Goal: Task Accomplishment & Management: Manage account settings

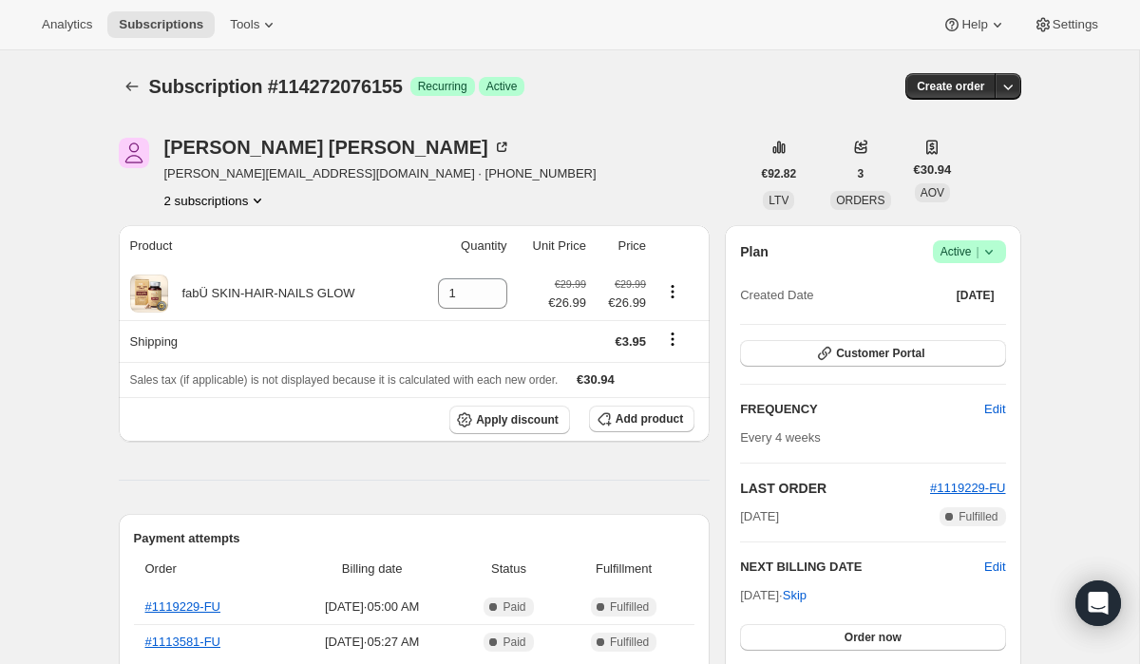
scroll to position [229, 0]
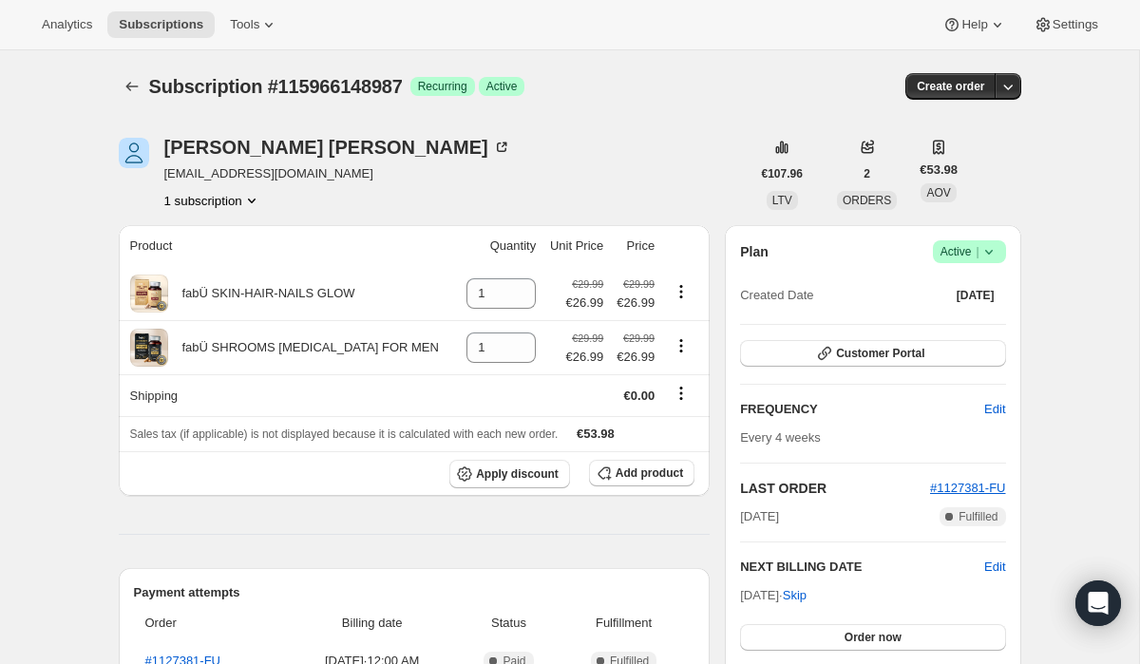
click at [964, 255] on span "Active |" at bounding box center [970, 251] width 58 height 19
click at [943, 328] on span "Cancel subscription" at bounding box center [963, 321] width 107 height 14
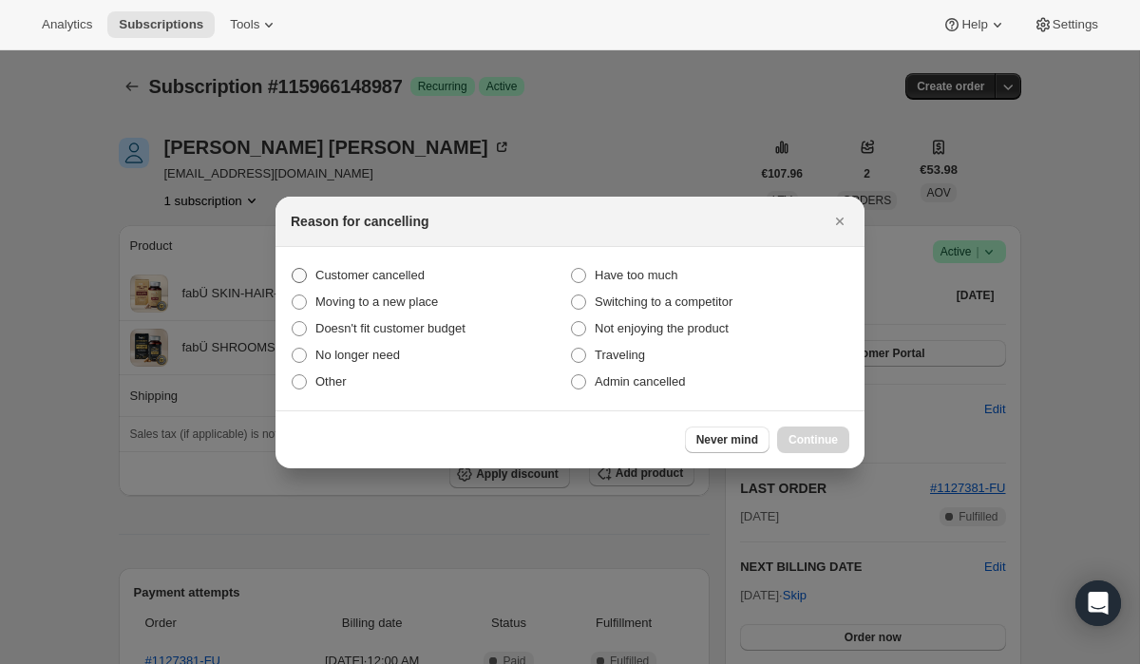
click at [447, 273] on label "Customer cancelled" at bounding box center [430, 275] width 279 height 27
click at [293, 269] on input "Customer cancelled" at bounding box center [292, 268] width 1 height 1
radio input "true"
click at [807, 435] on span "Continue" at bounding box center [813, 439] width 49 height 15
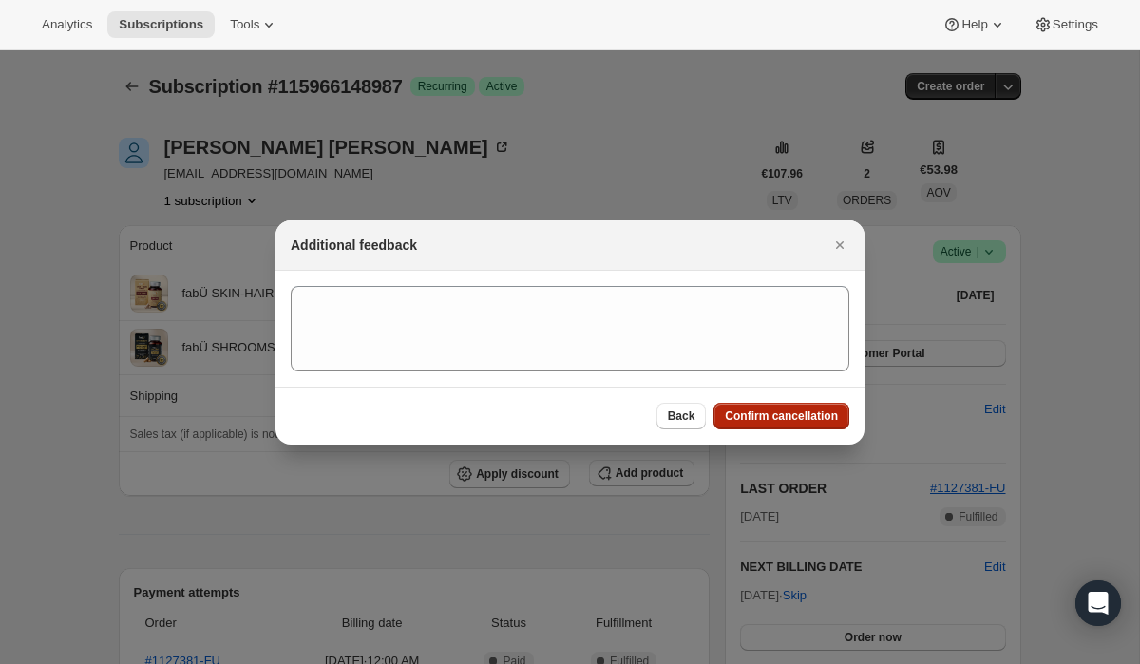
click at [778, 416] on span "Confirm cancellation" at bounding box center [781, 416] width 113 height 15
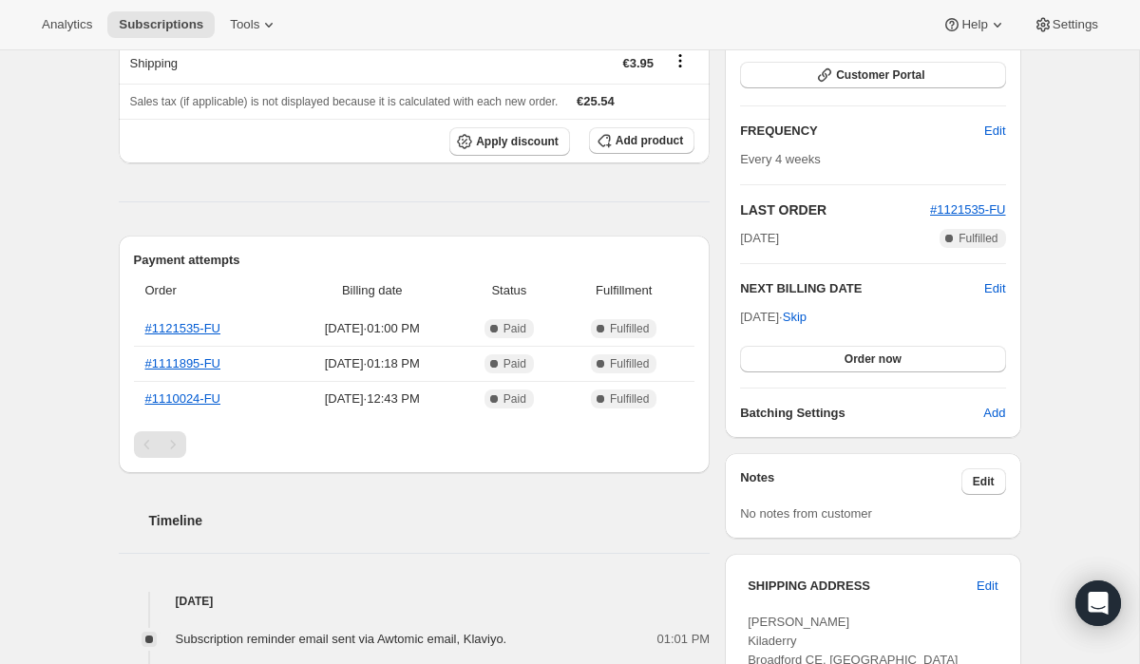
scroll to position [280, 0]
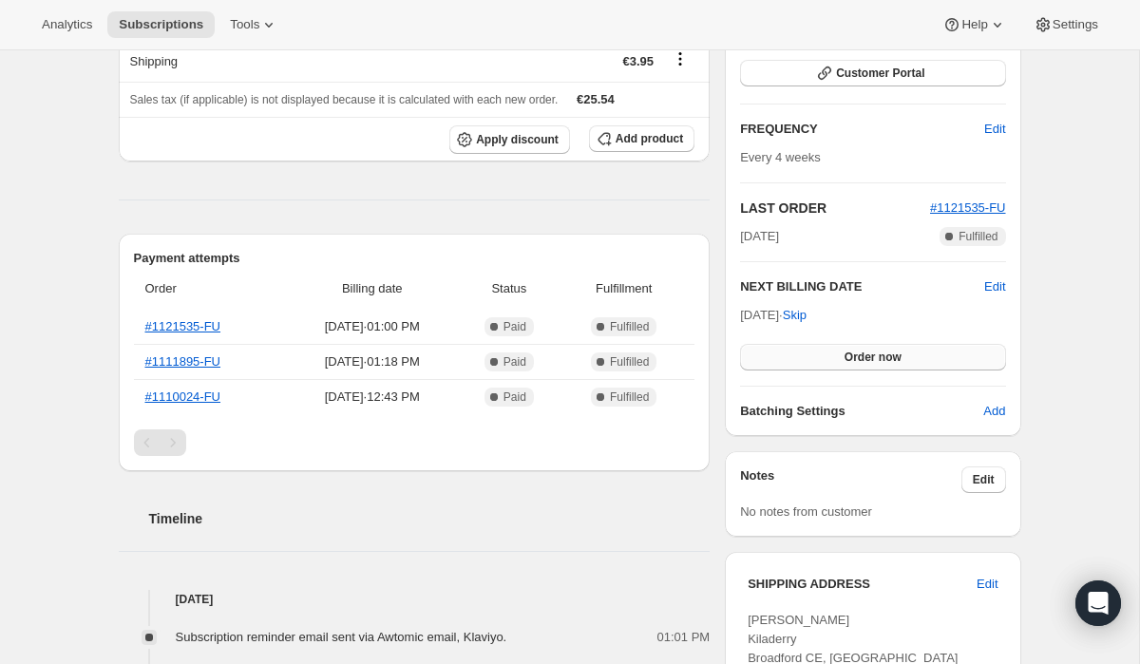
click at [914, 358] on button "Order now" at bounding box center [872, 357] width 265 height 27
click at [914, 358] on span "Click to confirm" at bounding box center [872, 357] width 86 height 15
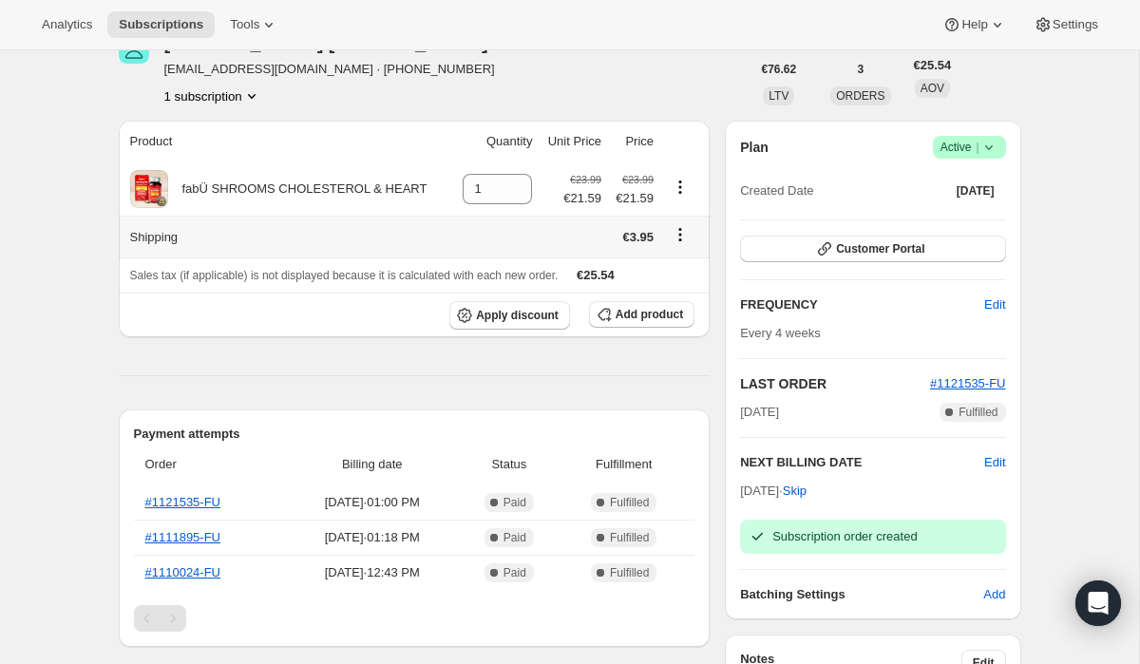
scroll to position [0, 0]
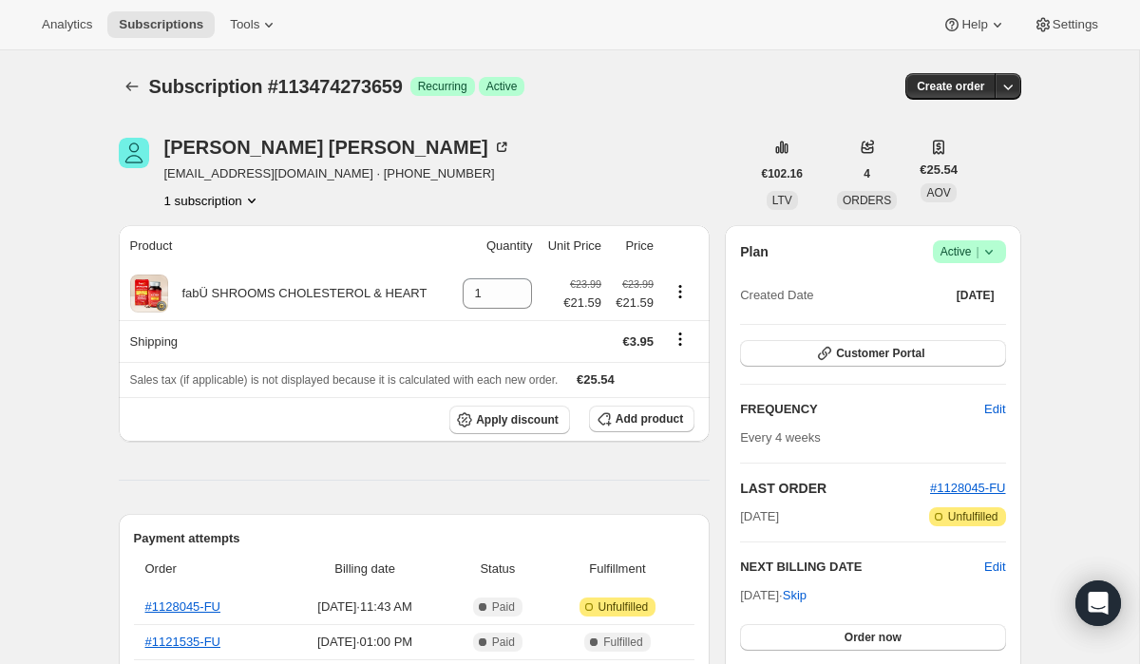
click at [965, 257] on span "Active |" at bounding box center [970, 251] width 58 height 19
click at [924, 327] on span "Cancel subscription" at bounding box center [963, 321] width 107 height 14
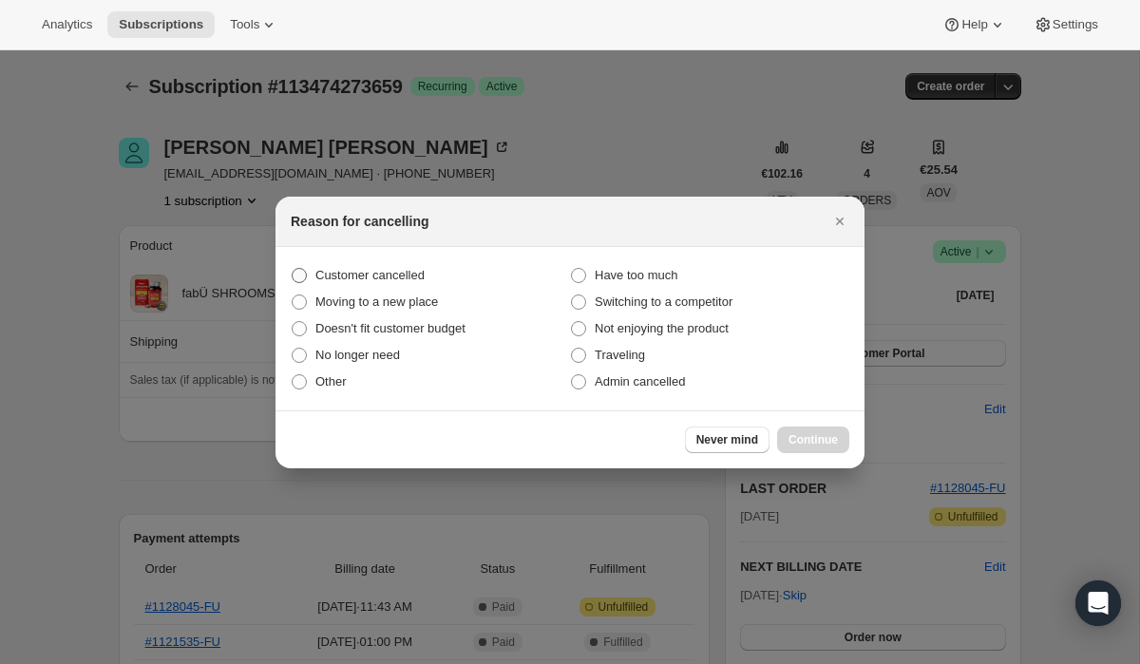
click at [415, 268] on span "Customer cancelled" at bounding box center [369, 275] width 109 height 14
click at [293, 268] on input "Customer cancelled" at bounding box center [292, 268] width 1 height 1
radio input "true"
click at [818, 436] on span "Continue" at bounding box center [813, 439] width 49 height 15
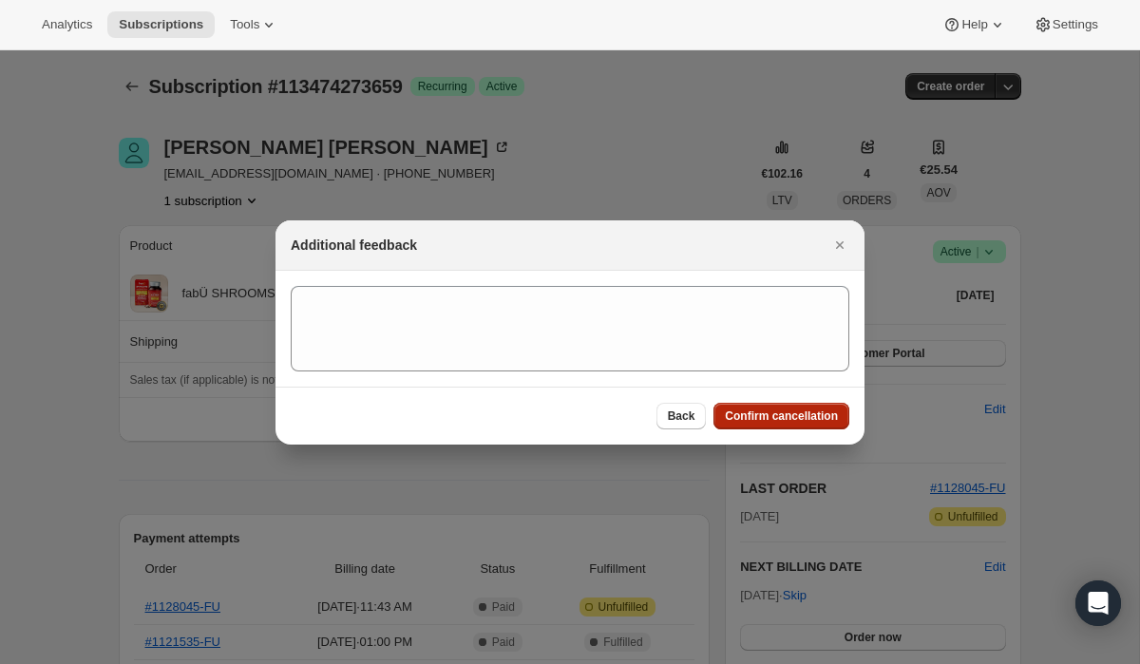
click at [783, 419] on span "Confirm cancellation" at bounding box center [781, 416] width 113 height 15
